Goal: Information Seeking & Learning: Check status

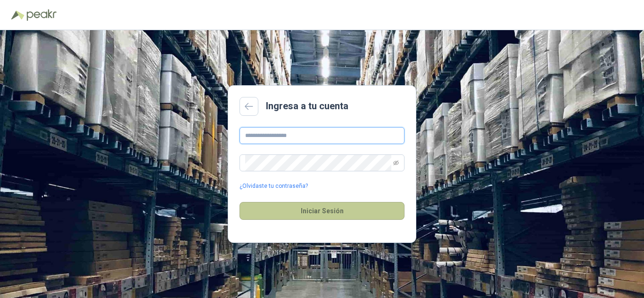
type input "**********"
click at [317, 209] on button "Iniciar Sesión" at bounding box center [321, 211] width 165 height 18
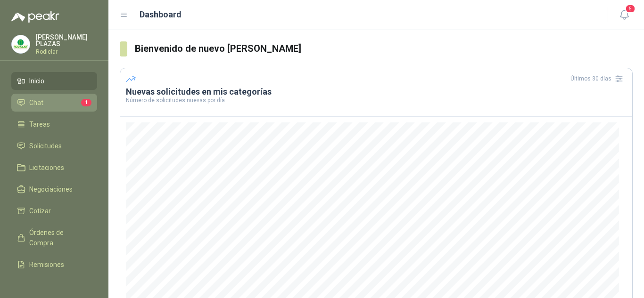
click at [40, 100] on span "Chat" at bounding box center [36, 103] width 14 height 10
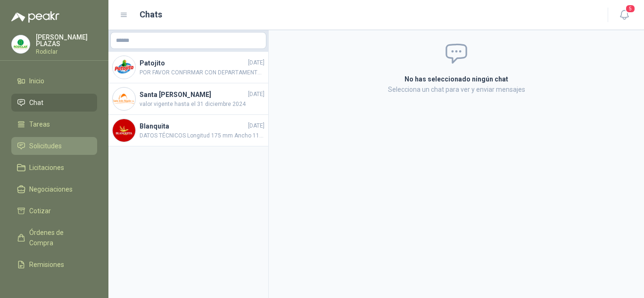
click at [44, 142] on span "Solicitudes" at bounding box center [45, 146] width 33 height 10
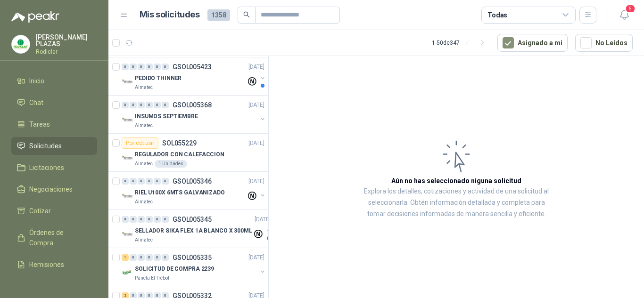
scroll to position [801, 0]
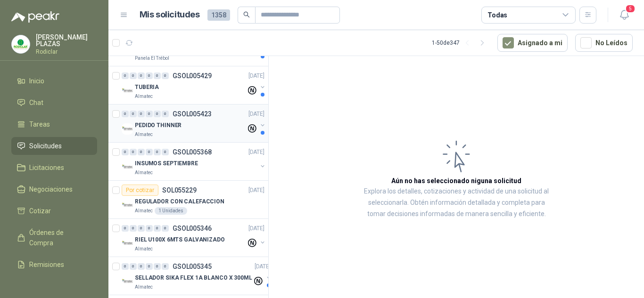
click at [186, 113] on p "GSOL005423" at bounding box center [191, 114] width 39 height 7
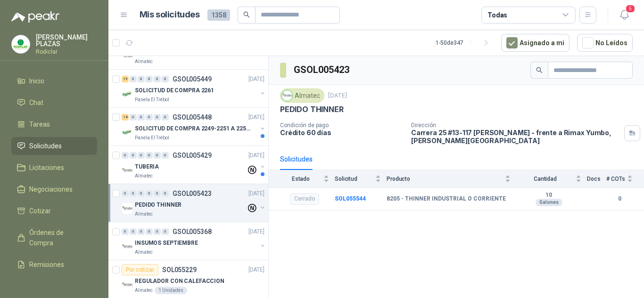
scroll to position [707, 0]
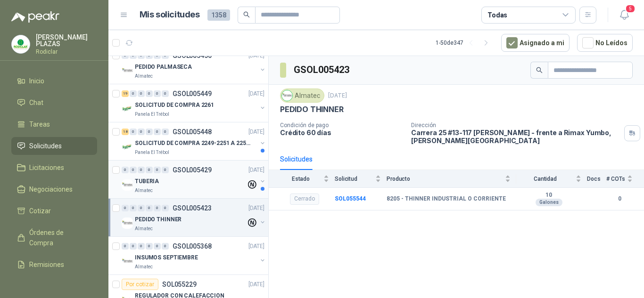
click at [181, 167] on p "GSOL005429" at bounding box center [191, 170] width 39 height 7
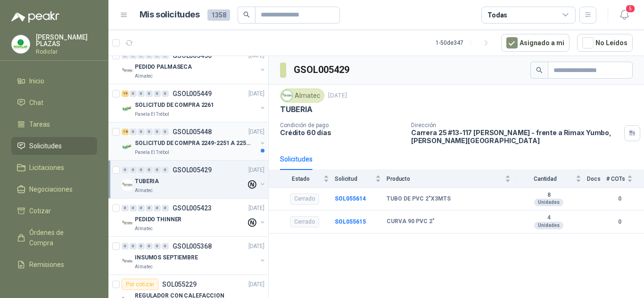
click at [185, 131] on p "GSOL005448" at bounding box center [191, 132] width 39 height 7
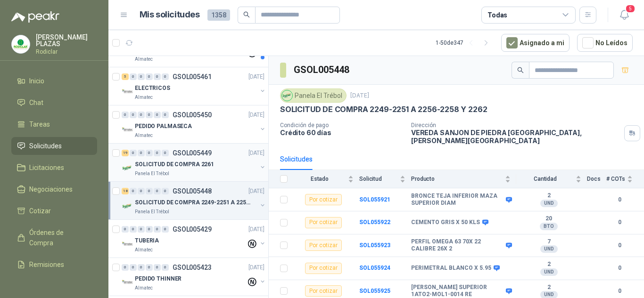
scroll to position [660, 0]
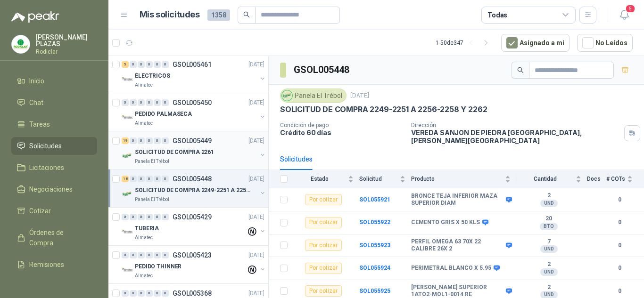
click at [185, 139] on p "GSOL005449" at bounding box center [191, 141] width 39 height 7
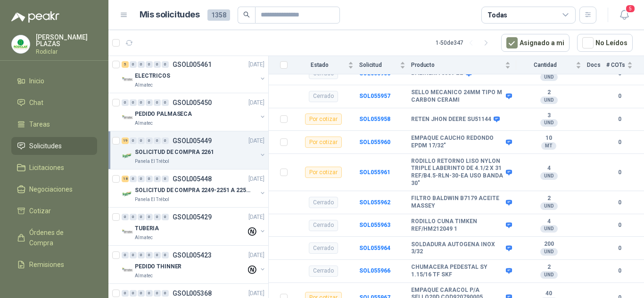
scroll to position [27, 0]
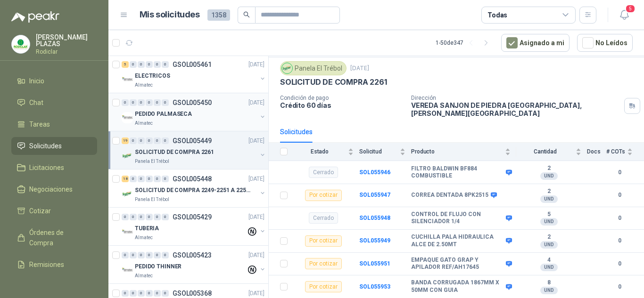
click at [187, 99] on p "GSOL005450" at bounding box center [191, 102] width 39 height 7
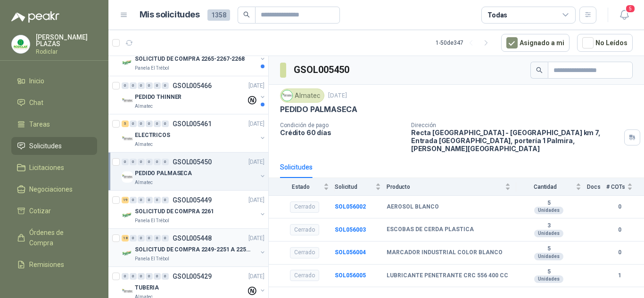
scroll to position [565, 0]
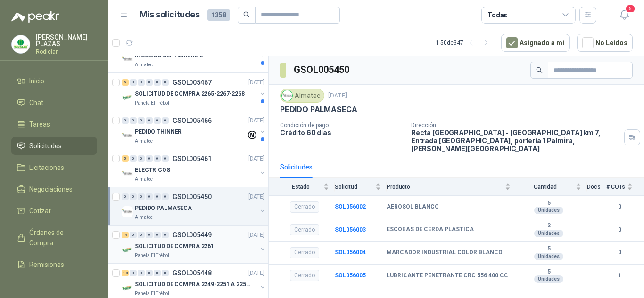
click at [186, 236] on p "GSOL005449" at bounding box center [191, 235] width 39 height 7
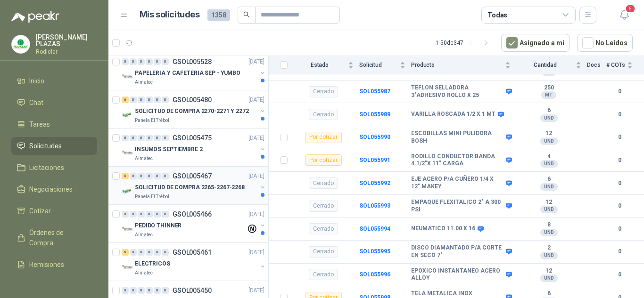
scroll to position [471, 0]
click at [181, 213] on p "GSOL005466" at bounding box center [191, 215] width 39 height 7
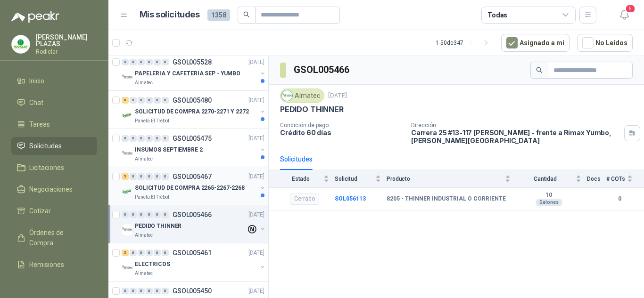
click at [190, 176] on p "GSOL005467" at bounding box center [191, 176] width 39 height 7
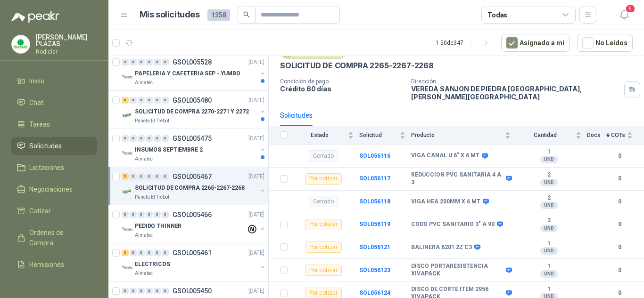
scroll to position [87, 0]
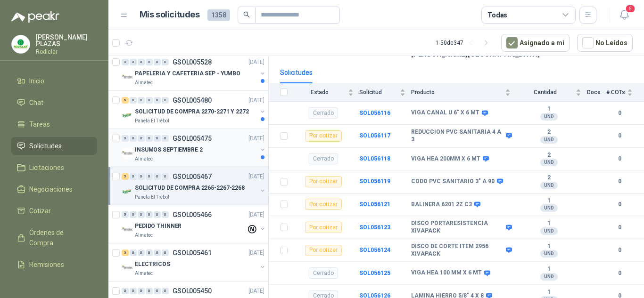
click at [181, 137] on p "GSOL005475" at bounding box center [191, 138] width 39 height 7
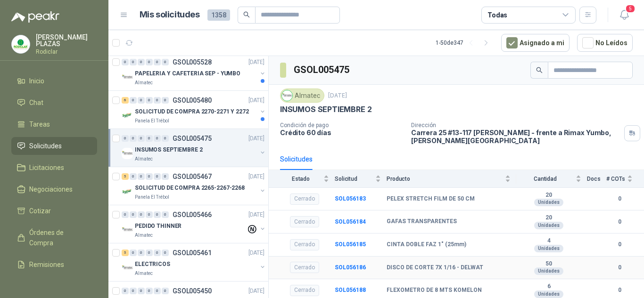
scroll to position [1, 0]
click at [192, 98] on p "GSOL005480" at bounding box center [191, 100] width 39 height 7
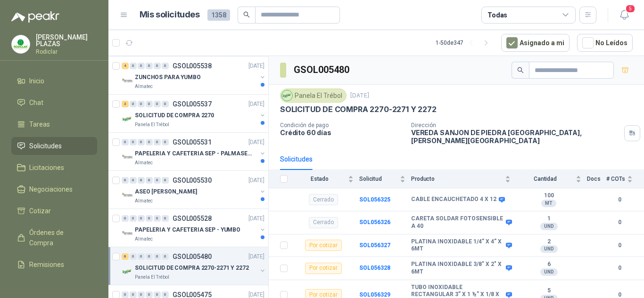
scroll to position [330, 0]
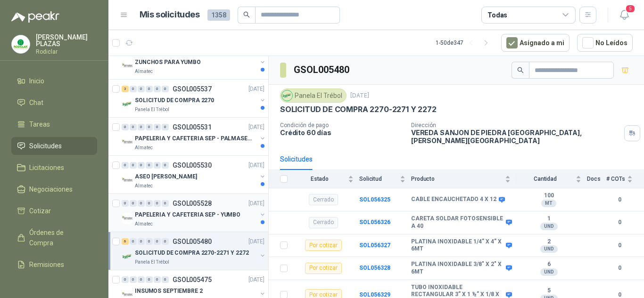
click at [185, 203] on p "GSOL005528" at bounding box center [191, 203] width 39 height 7
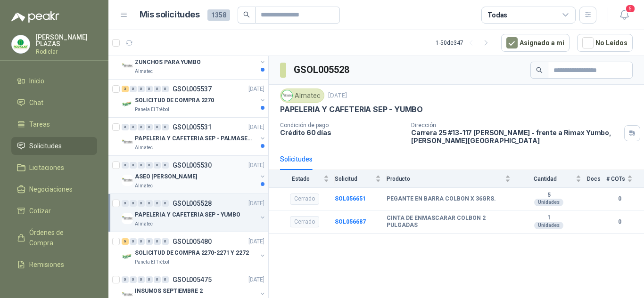
click at [190, 159] on div "0 0 0 0 0 0 GSOL005530 [DATE] ASEO SEP - YUMBO Almatec" at bounding box center [188, 175] width 160 height 38
click at [182, 165] on p "GSOL005530" at bounding box center [191, 165] width 39 height 7
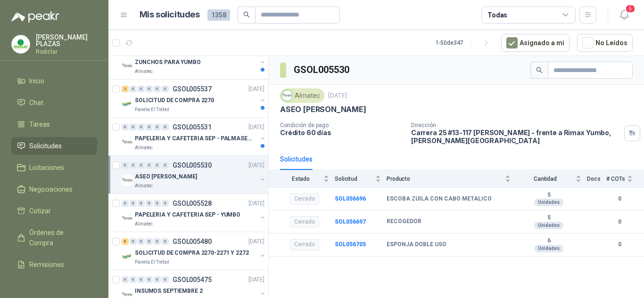
scroll to position [283, 0]
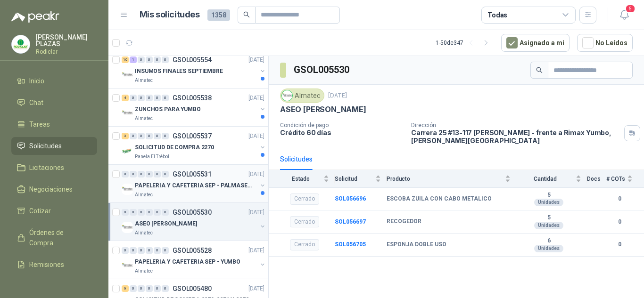
click at [181, 172] on p "GSOL005531" at bounding box center [191, 174] width 39 height 7
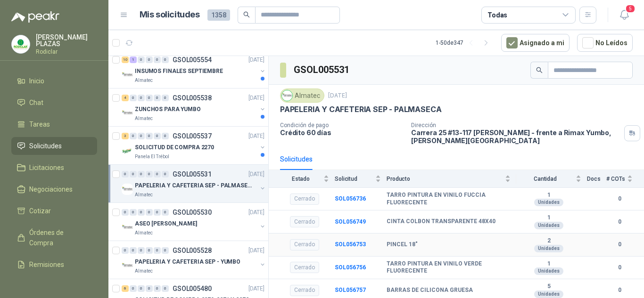
scroll to position [1, 0]
click at [183, 139] on p "GSOL005537" at bounding box center [191, 136] width 39 height 7
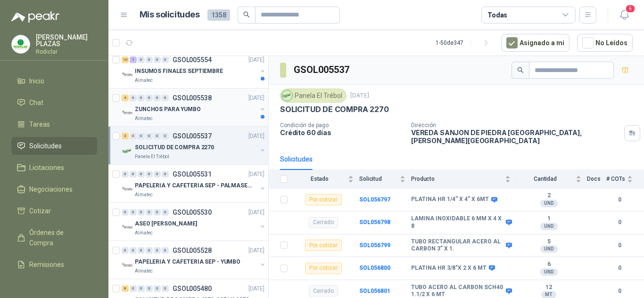
click at [187, 100] on p "GSOL005538" at bounding box center [191, 98] width 39 height 7
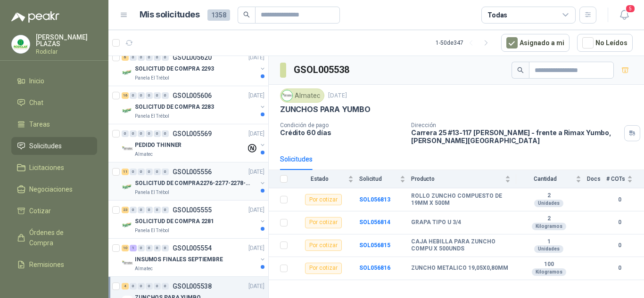
scroll to position [141, 0]
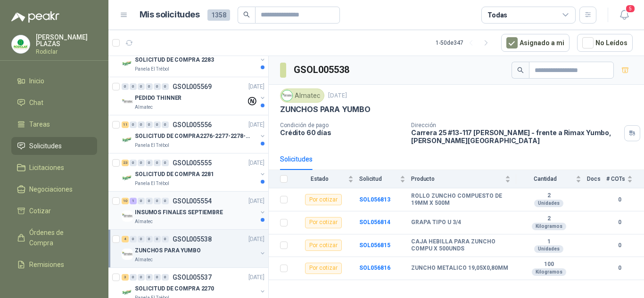
click at [194, 200] on p "GSOL005554" at bounding box center [191, 201] width 39 height 7
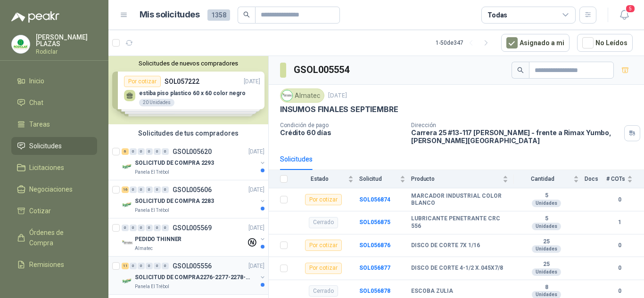
click at [182, 263] on p "GSOL005556" at bounding box center [191, 266] width 39 height 7
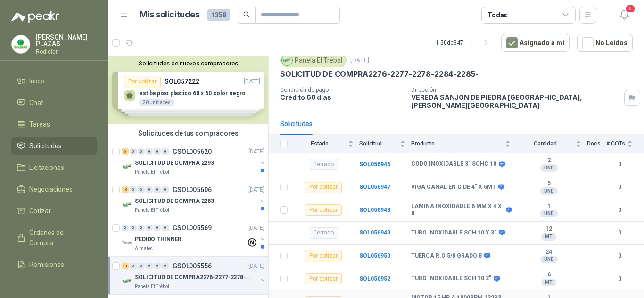
scroll to position [224, 0]
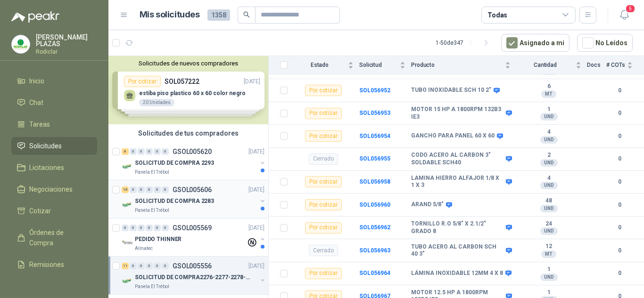
click at [191, 184] on div "16 0 0 0 0 0 GSOL005606 [DATE]" at bounding box center [194, 189] width 145 height 11
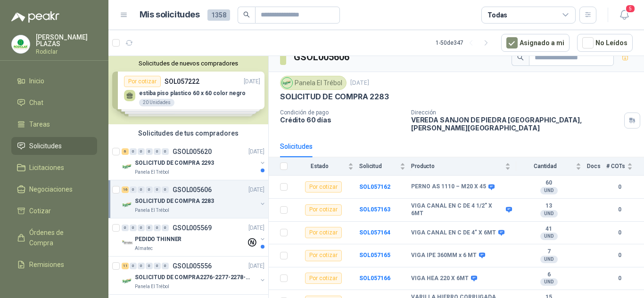
scroll to position [11, 0]
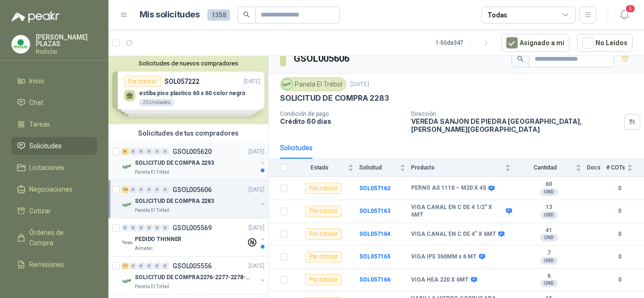
click at [177, 151] on p "GSOL005620" at bounding box center [191, 151] width 39 height 7
